Goal: Book appointment/travel/reservation

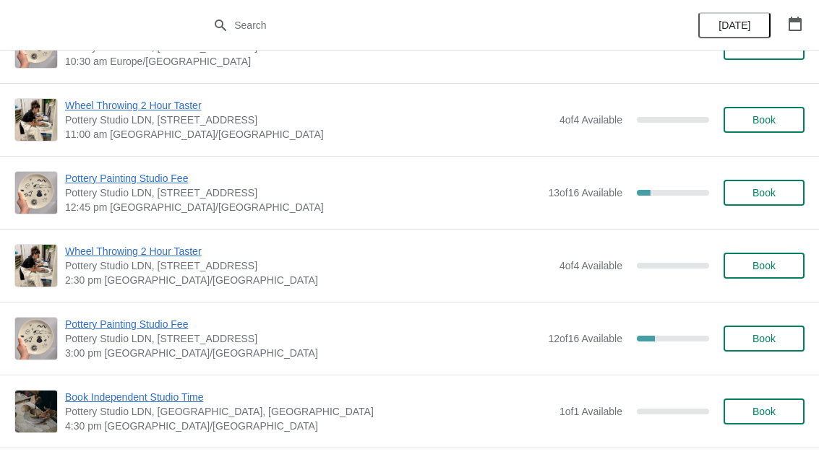
scroll to position [125, 0]
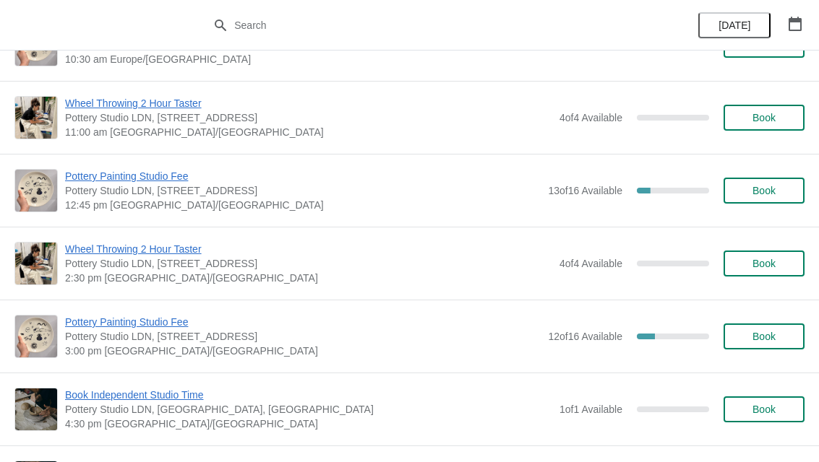
click at [754, 339] on span "Book" at bounding box center [763, 337] width 23 height 12
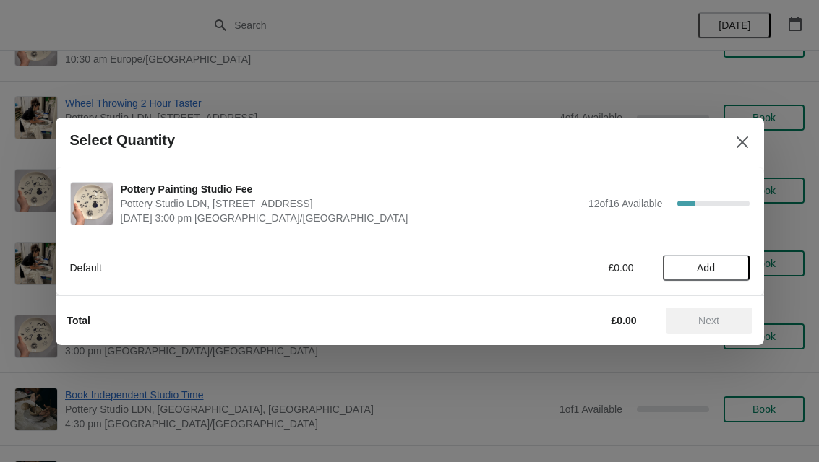
click at [723, 264] on span "Add" at bounding box center [706, 268] width 61 height 12
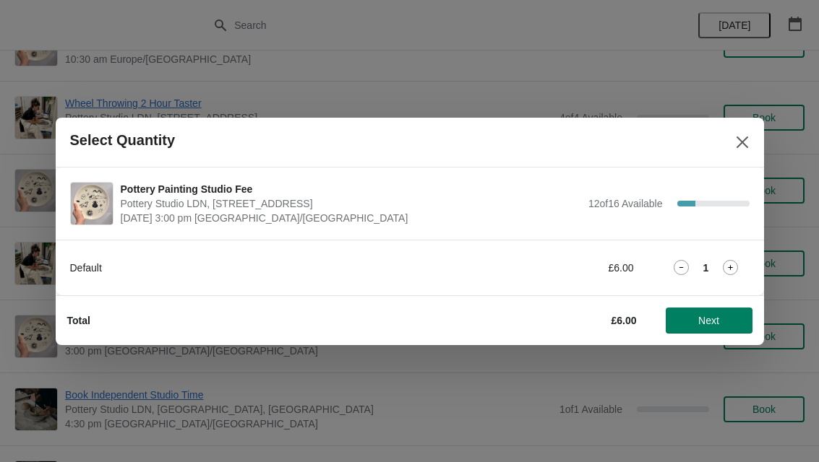
click at [723, 319] on span "Next" at bounding box center [709, 321] width 64 height 12
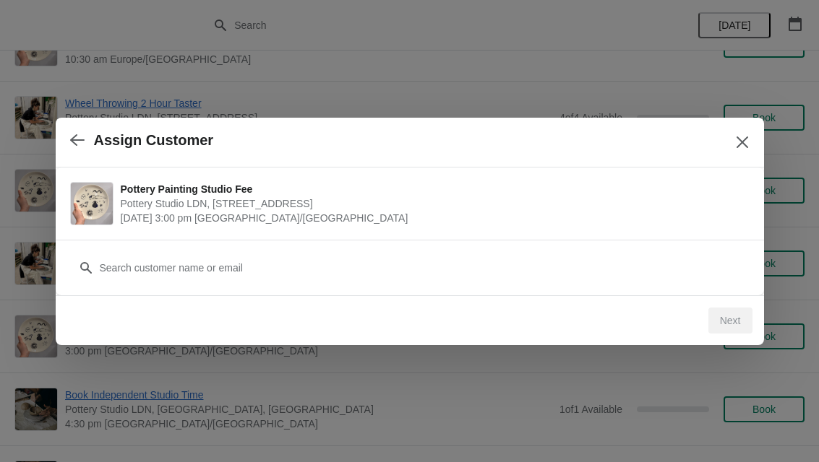
click at [647, 249] on div "Customer" at bounding box center [409, 261] width 679 height 40
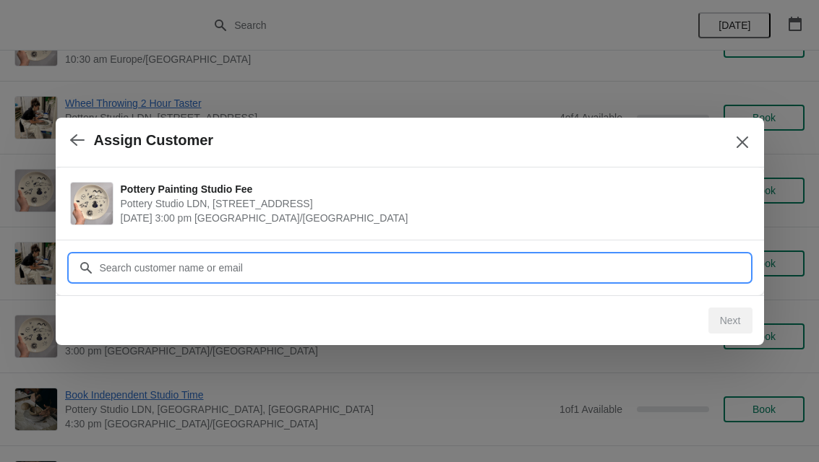
click at [434, 271] on input "Customer" at bounding box center [424, 268] width 650 height 26
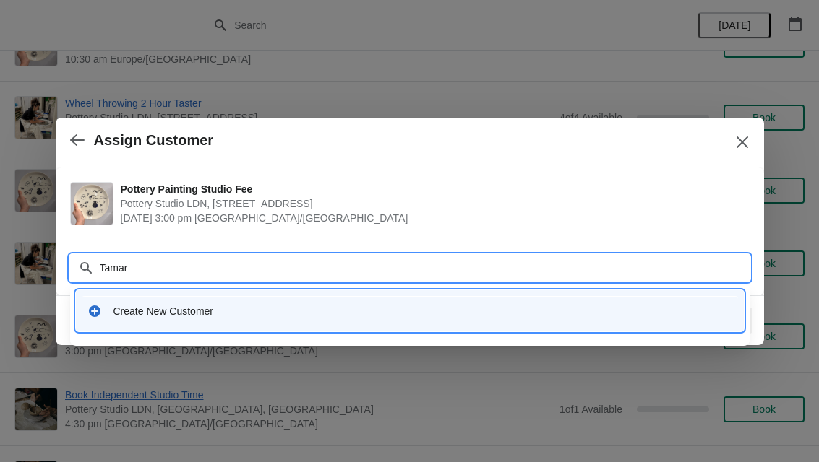
type input "[PERSON_NAME]"
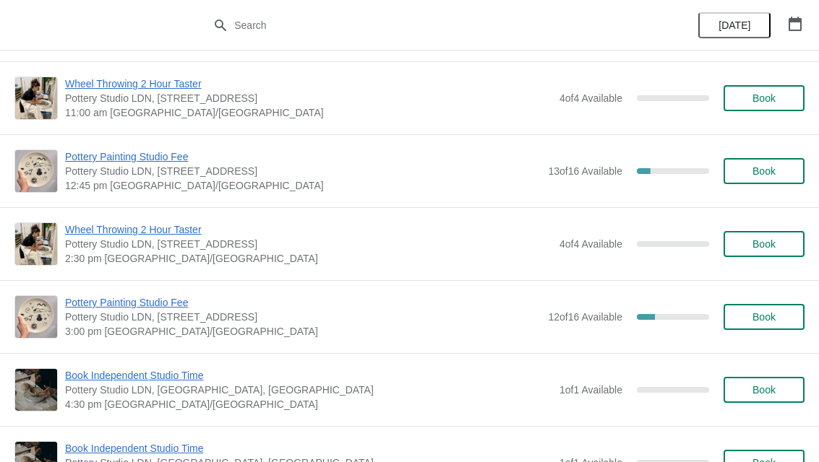
scroll to position [147, 0]
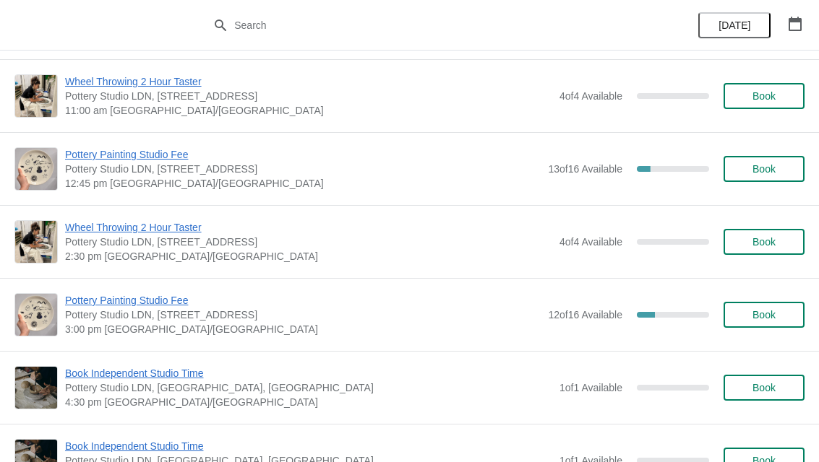
click at [759, 316] on span "Book" at bounding box center [763, 315] width 23 height 12
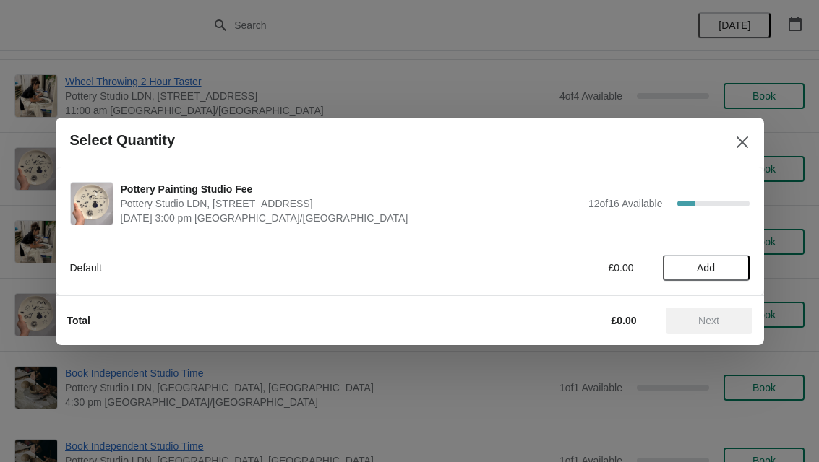
click at [712, 280] on button "Add" at bounding box center [706, 268] width 87 height 26
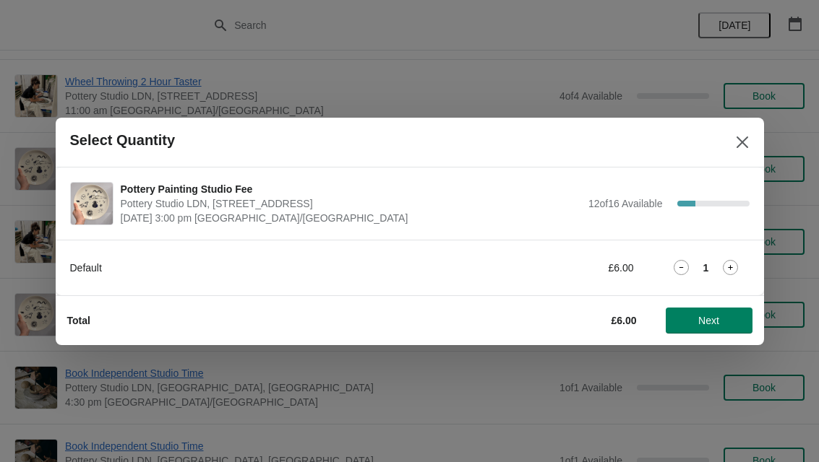
click at [720, 319] on span "Next" at bounding box center [709, 321] width 64 height 12
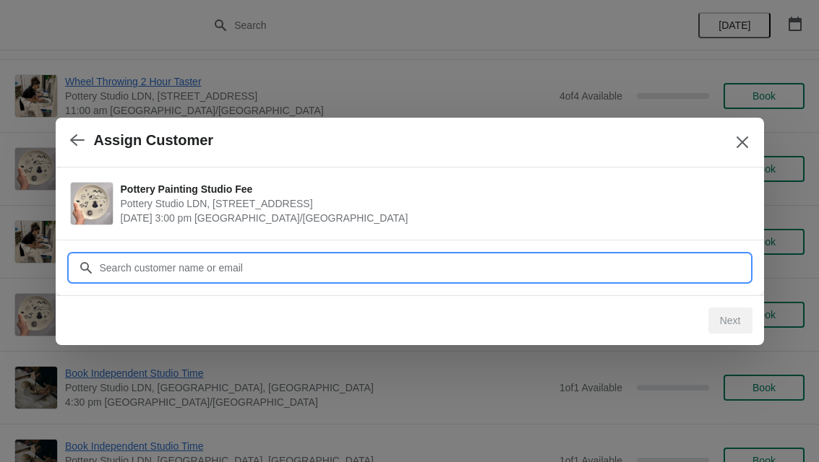
click at [395, 264] on input "Customer" at bounding box center [424, 268] width 650 height 26
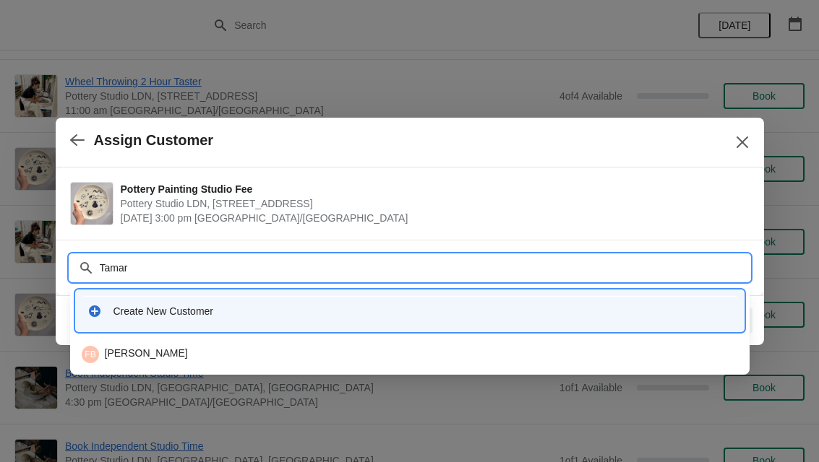
type input "[PERSON_NAME]"
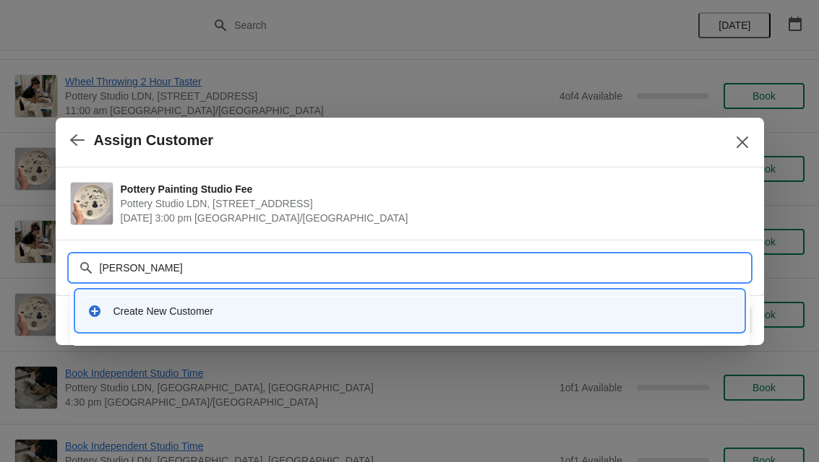
click at [183, 316] on div "Create New Customer" at bounding box center [422, 311] width 619 height 14
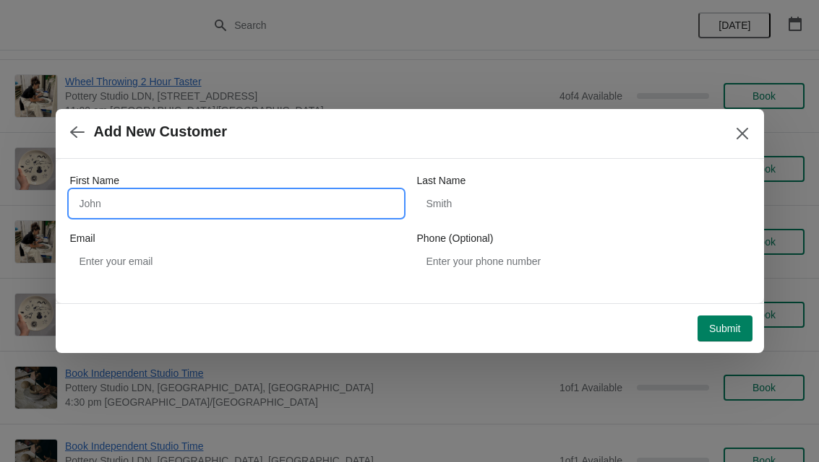
click at [186, 200] on input "First Name" at bounding box center [236, 204] width 332 height 26
type input "[PERSON_NAME]"
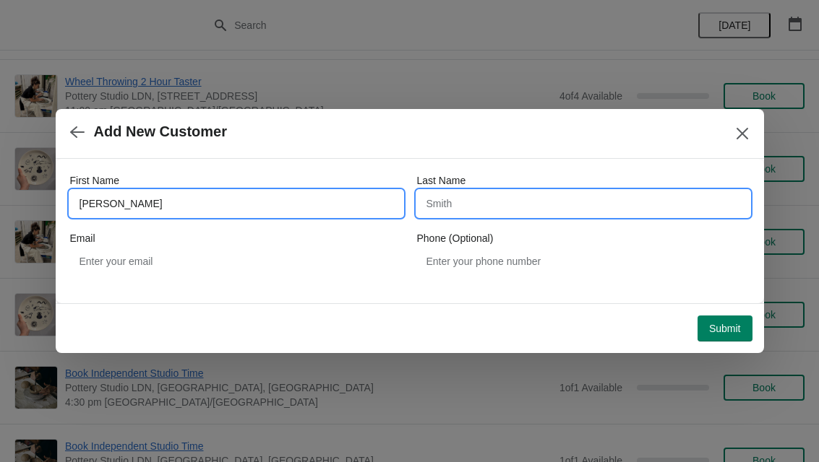
click at [498, 202] on input "Last Name" at bounding box center [583, 204] width 332 height 26
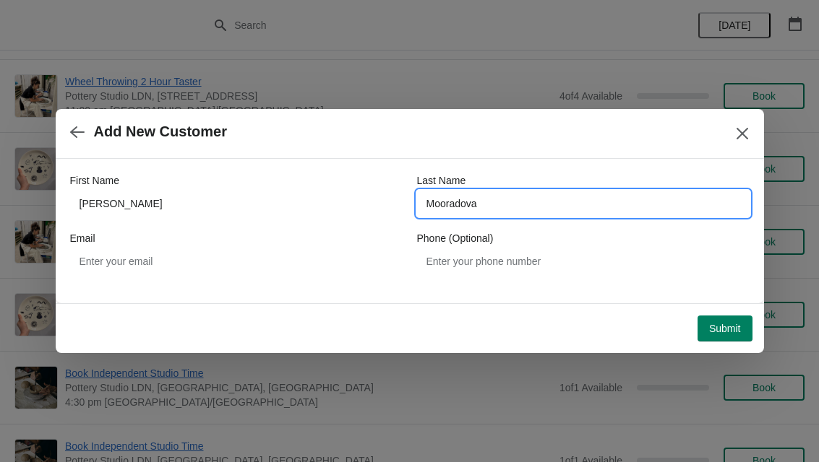
type input "Mooradova"
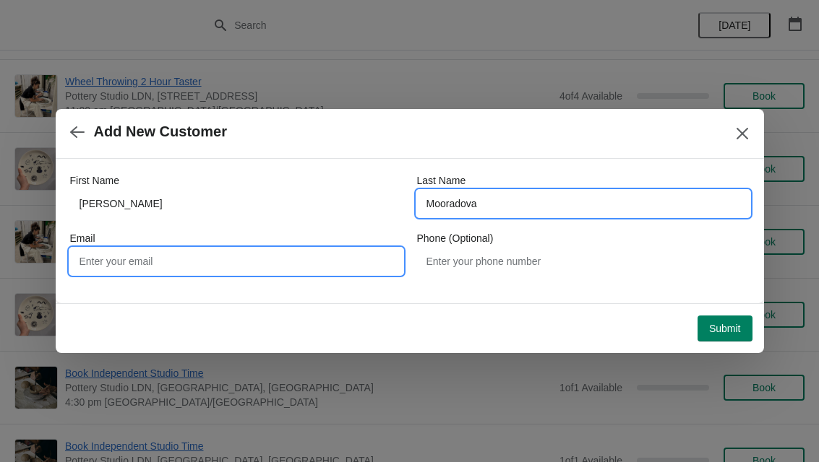
click at [273, 261] on input "Email" at bounding box center [236, 262] width 332 height 26
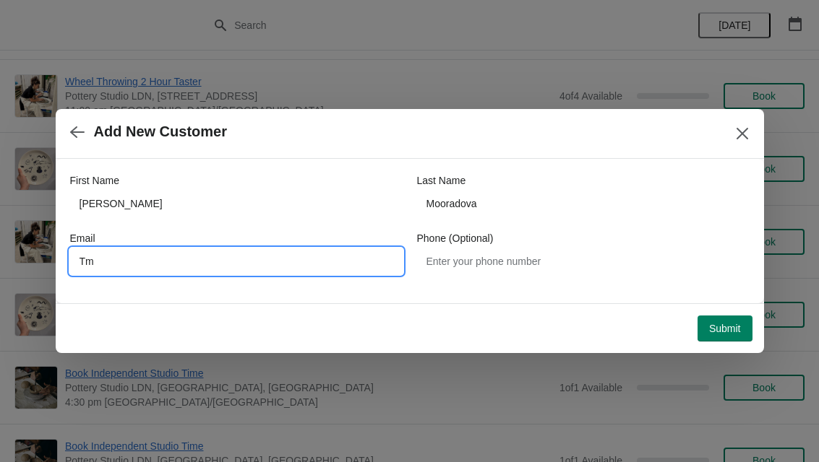
type input "T"
type input "[EMAIL_ADDRESS][DOMAIN_NAME]"
click at [725, 327] on span "Submit" at bounding box center [725, 329] width 32 height 12
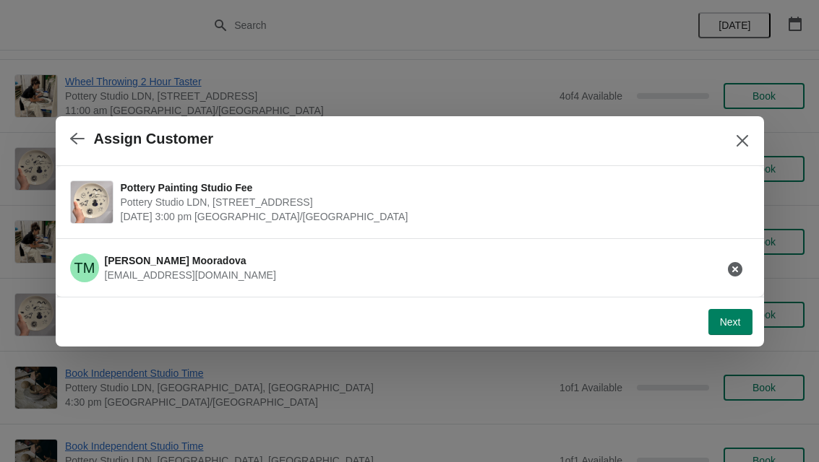
click at [735, 311] on button "Next" at bounding box center [730, 322] width 44 height 26
select select "Yes"
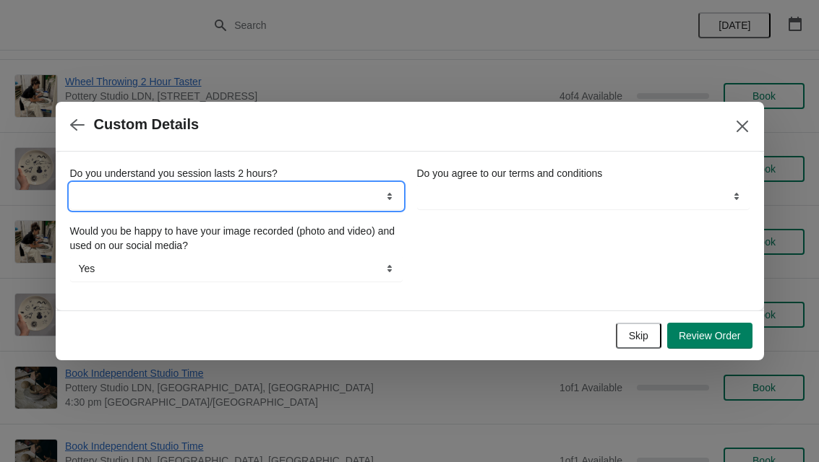
click at [337, 190] on select "Yes" at bounding box center [236, 197] width 332 height 26
select select "Yes"
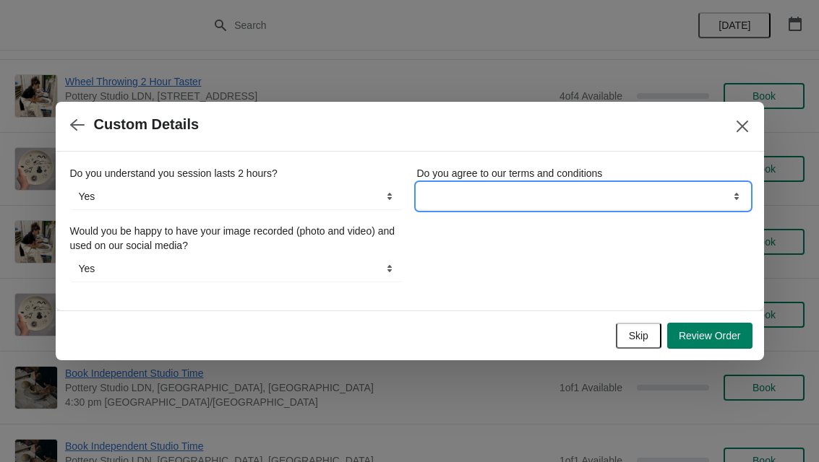
click at [632, 199] on select "Yes" at bounding box center [583, 197] width 332 height 26
select select "Yes"
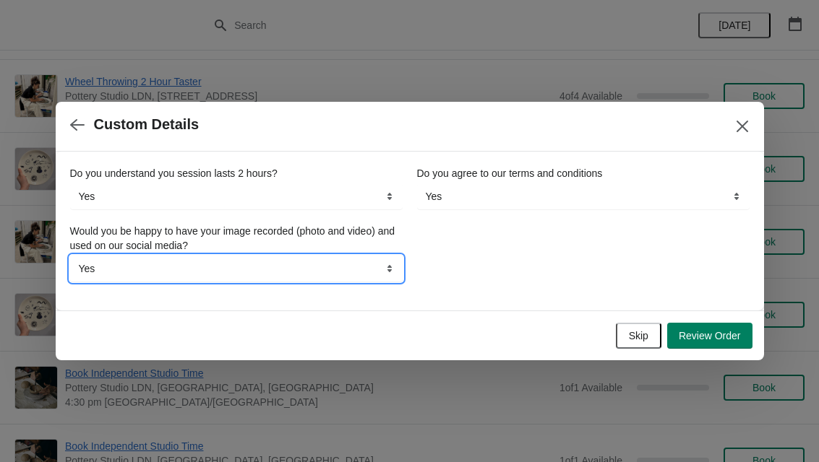
click at [276, 275] on select "Yes No" at bounding box center [236, 269] width 332 height 26
select select "No"
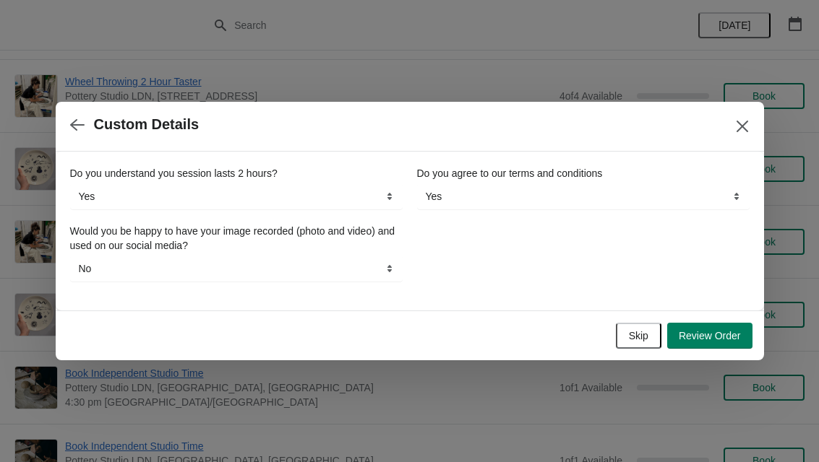
click at [719, 335] on span "Review Order" at bounding box center [709, 336] width 62 height 12
